Goal: Task Accomplishment & Management: Manage account settings

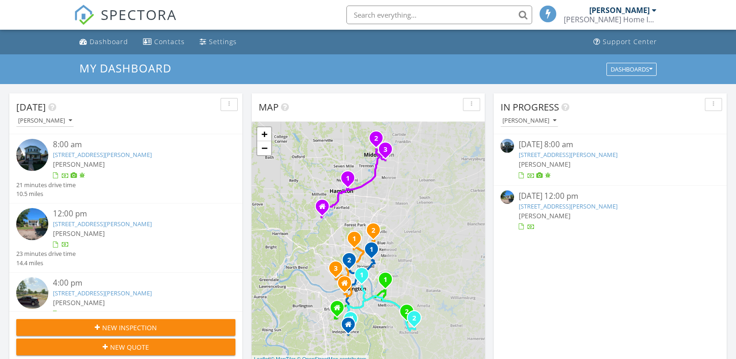
scroll to position [5, 5]
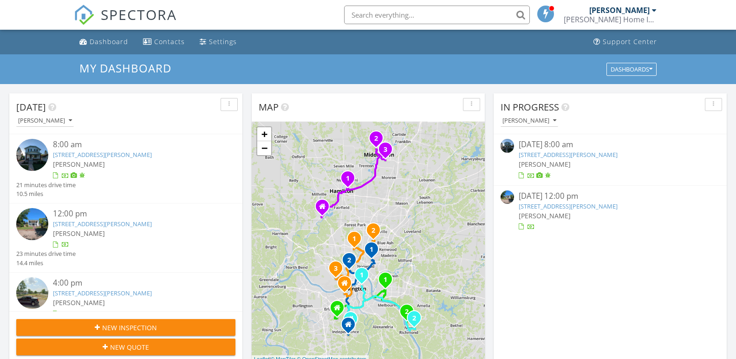
click at [586, 153] on link "1801 Morey Ave, Hamilton, OH 45011" at bounding box center [567, 154] width 99 height 8
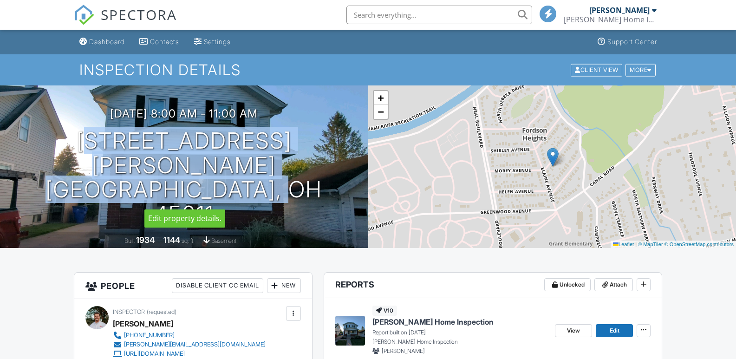
drag, startPoint x: 92, startPoint y: 161, endPoint x: 323, endPoint y: 189, distance: 233.2
click at [323, 189] on div "09/29/2025 8:00 am - 11:00 am 1801 Morey Ave Hamilton, OH 45011" at bounding box center [184, 166] width 368 height 119
copy h1 "[STREET_ADDRESS][PERSON_NAME]"
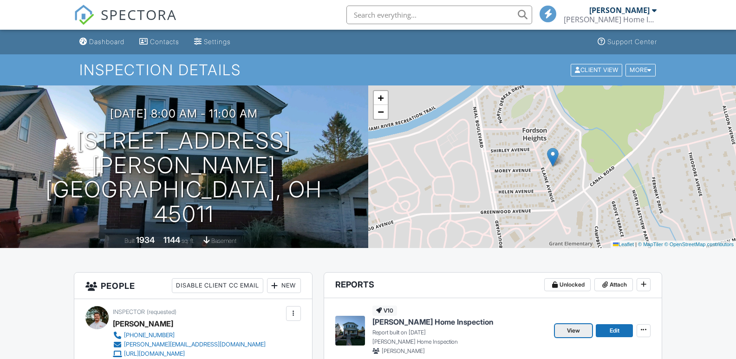
click at [579, 330] on span "View" at bounding box center [573, 330] width 13 height 9
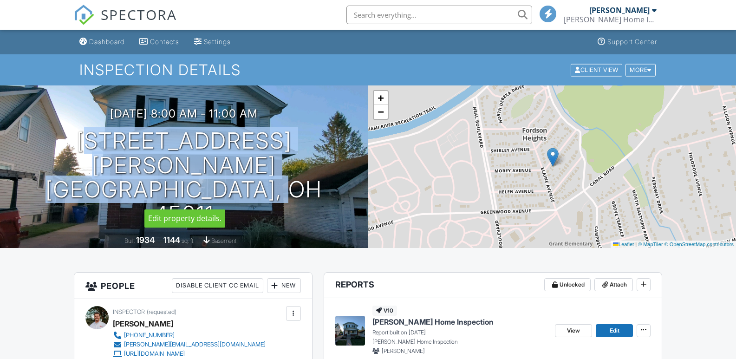
drag, startPoint x: 84, startPoint y: 160, endPoint x: 300, endPoint y: 186, distance: 217.8
click at [300, 186] on div "[DATE] 8:00 am - 11:00 am [STREET_ADDRESS][PERSON_NAME] [GEOGRAPHIC_DATA], OH 4…" at bounding box center [184, 166] width 368 height 119
copy h1 "[STREET_ADDRESS][PERSON_NAME]"
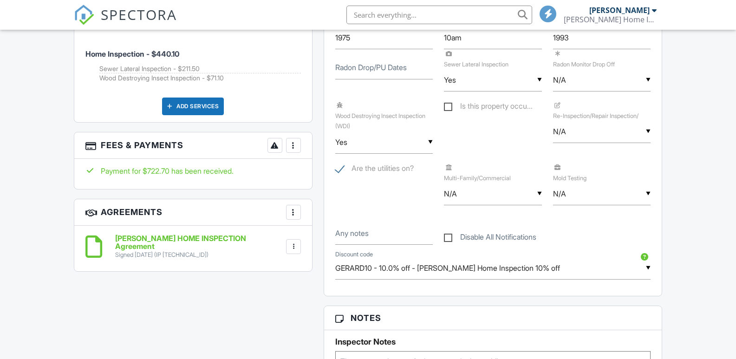
click at [289, 141] on div at bounding box center [293, 145] width 9 height 9
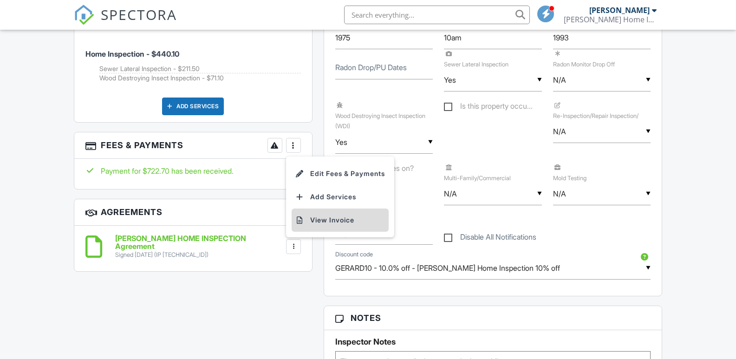
click at [318, 208] on li "View Invoice" at bounding box center [339, 219] width 97 height 23
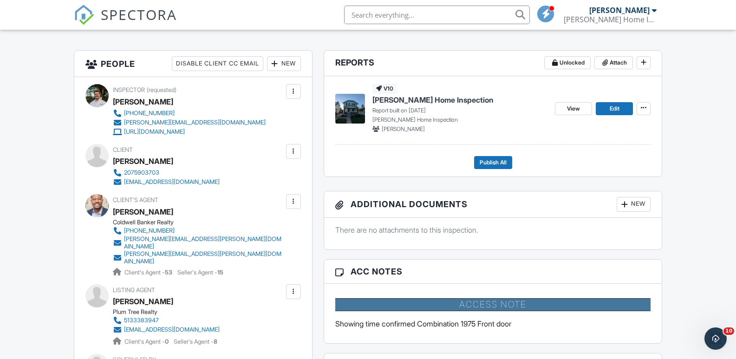
scroll to position [0, 0]
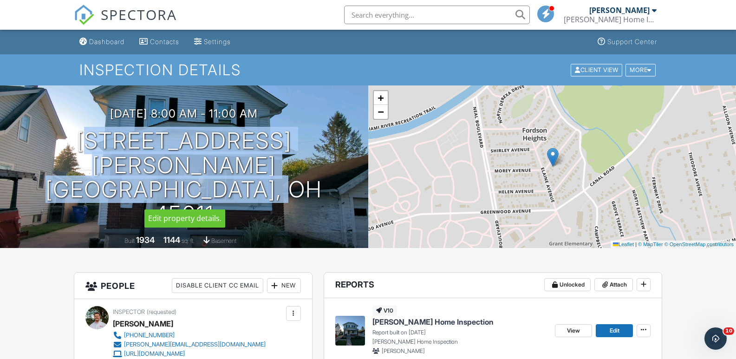
drag, startPoint x: 74, startPoint y: 159, endPoint x: 346, endPoint y: 196, distance: 274.9
click at [346, 196] on div "[DATE] 8:00 am - 11:00 am [STREET_ADDRESS][PERSON_NAME] [GEOGRAPHIC_DATA], OH 4…" at bounding box center [184, 166] width 368 height 119
copy h1 "[STREET_ADDRESS][PERSON_NAME]"
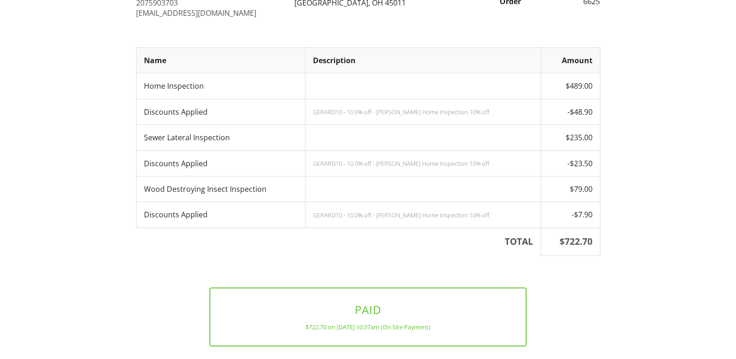
scroll to position [189, 0]
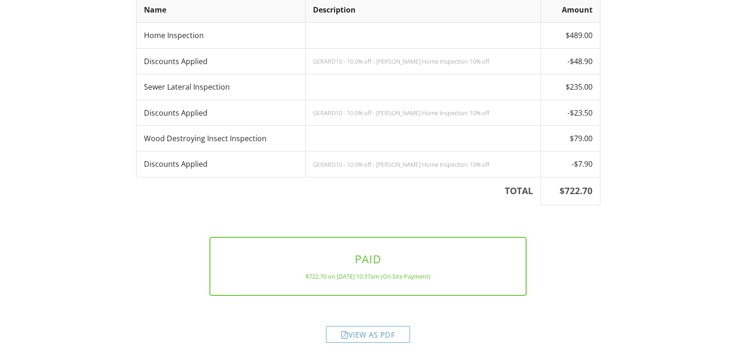
drag, startPoint x: 737, startPoint y: 72, endPoint x: 742, endPoint y: 217, distance: 144.9
click at [735, 217] on html "[PERSON_NAME] Home Inspection [PHONE_NUMBER] [PERSON_NAME][EMAIL_ADDRESS][DOMAI…" at bounding box center [368, 85] width 736 height 548
click at [377, 334] on div "View as PDF" at bounding box center [368, 334] width 84 height 17
